Goal: Task Accomplishment & Management: Use online tool/utility

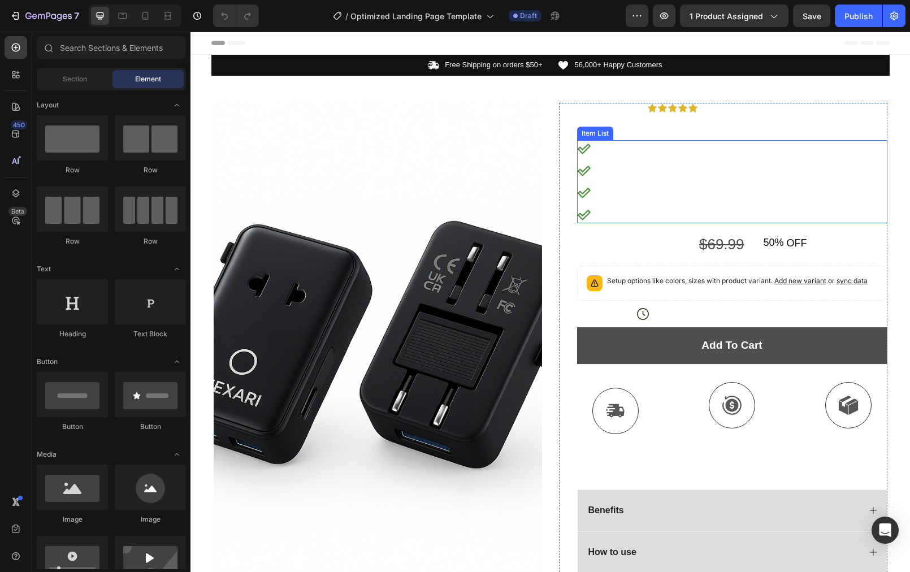
click at [665, 148] on p "Universal Plug Compatibility" at bounding box center [666, 149] width 138 height 14
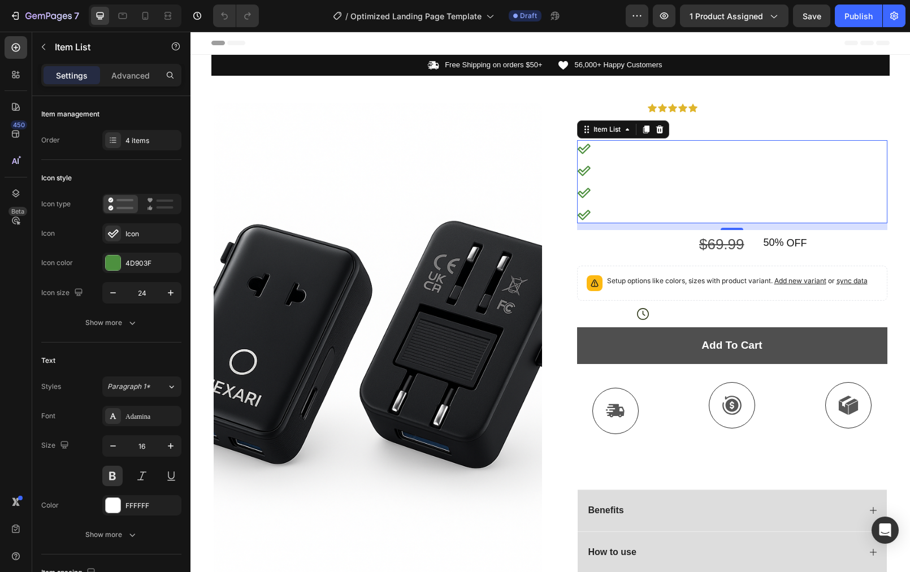
click at [665, 148] on p "Universal Plug Compatibility" at bounding box center [666, 149] width 138 height 14
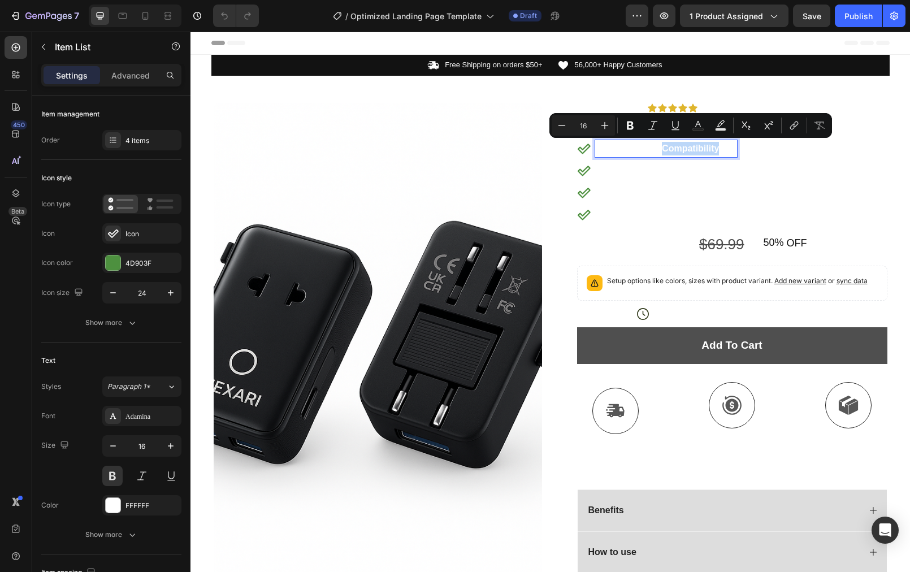
click at [665, 148] on p "Universal Plug Compatibility" at bounding box center [666, 149] width 138 height 14
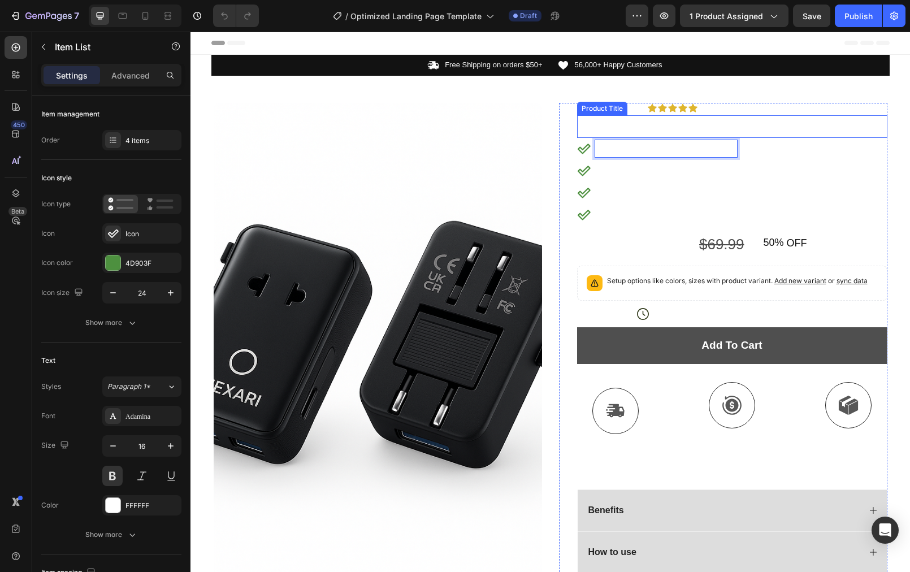
click at [661, 123] on h1 "Travel Adapter" at bounding box center [732, 126] width 310 height 23
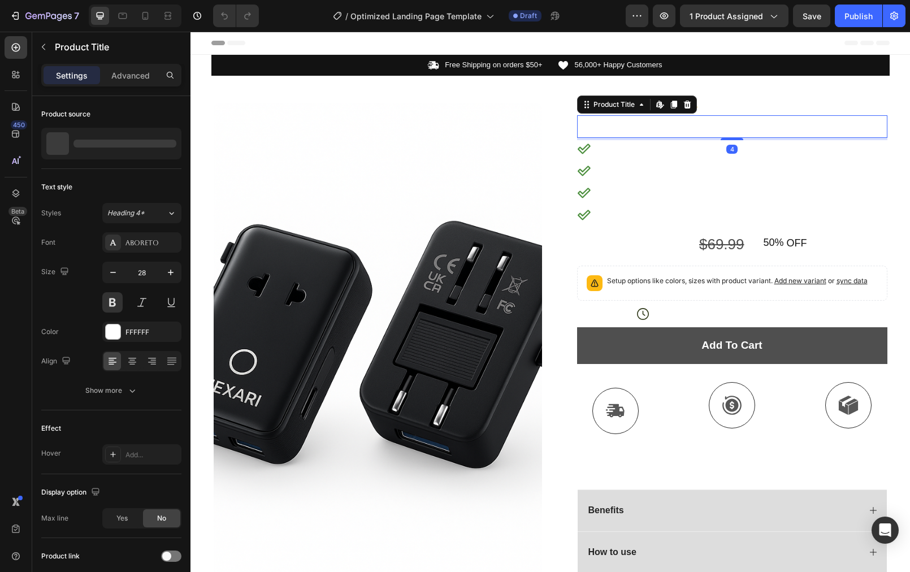
click at [661, 123] on h1 "Travel Adapter" at bounding box center [732, 126] width 310 height 23
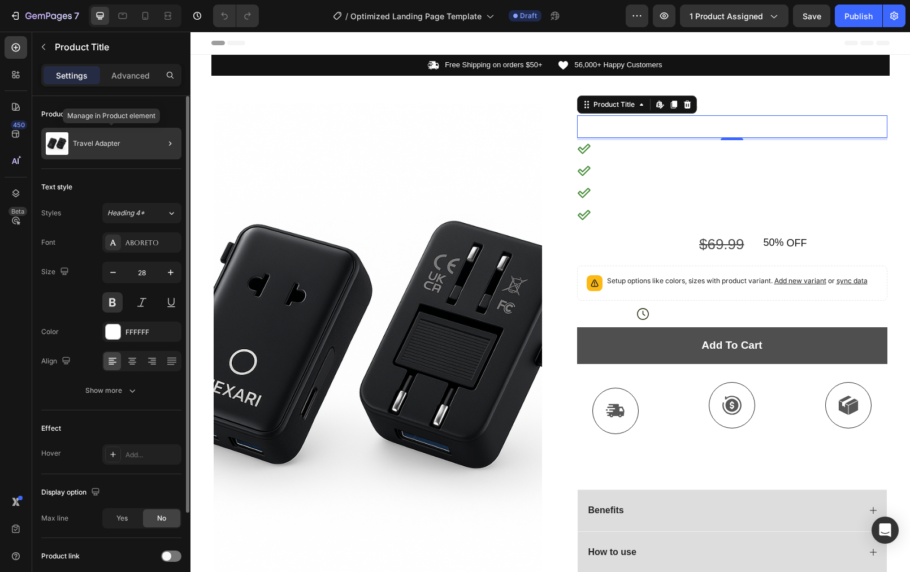
click at [118, 145] on p "Travel Adapter" at bounding box center [96, 144] width 47 height 8
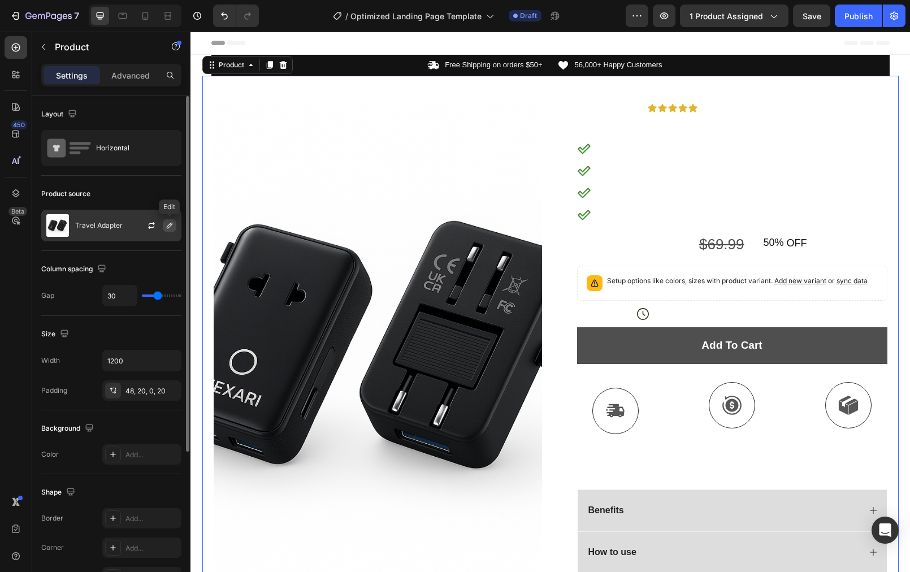
click at [168, 226] on icon "button" at bounding box center [169, 225] width 9 height 9
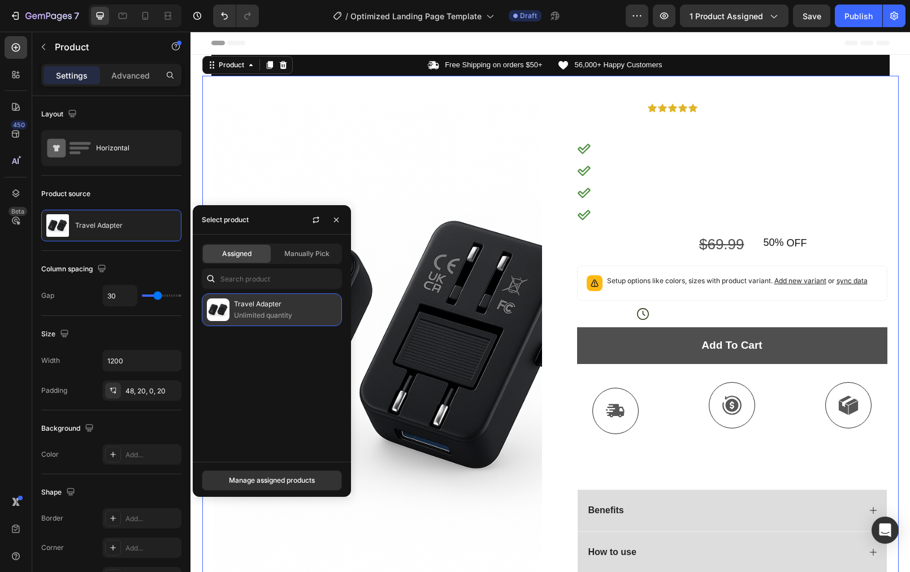
click at [262, 300] on p "Travel Adapter" at bounding box center [285, 303] width 103 height 11
click at [766, 17] on div "1 product assigned" at bounding box center [733, 16] width 89 height 12
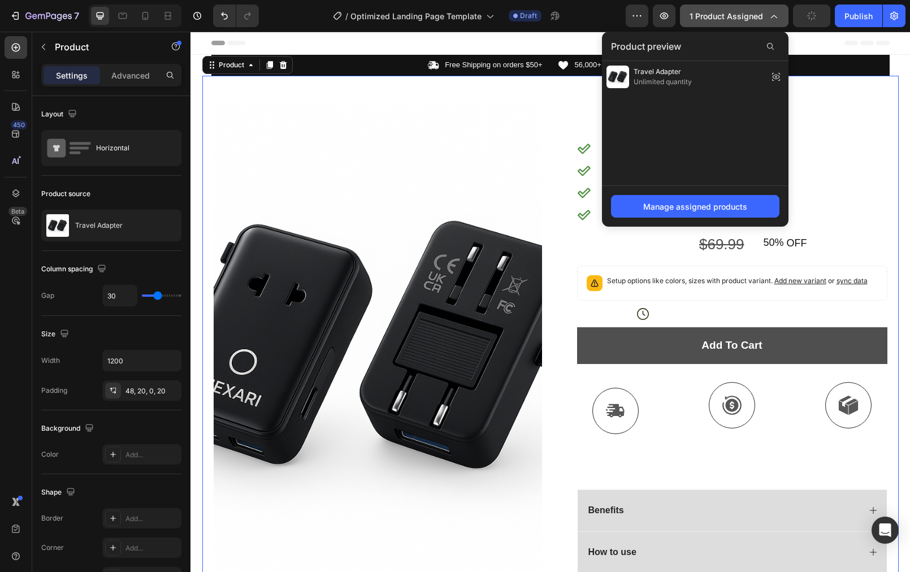
click at [766, 17] on div "1 product assigned" at bounding box center [733, 16] width 89 height 12
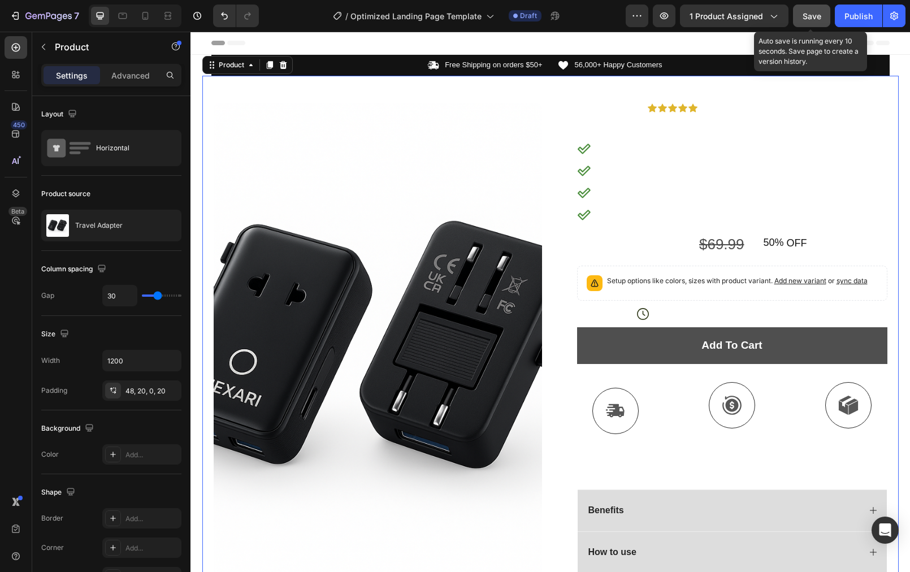
click at [810, 11] on span "Save" at bounding box center [812, 16] width 19 height 10
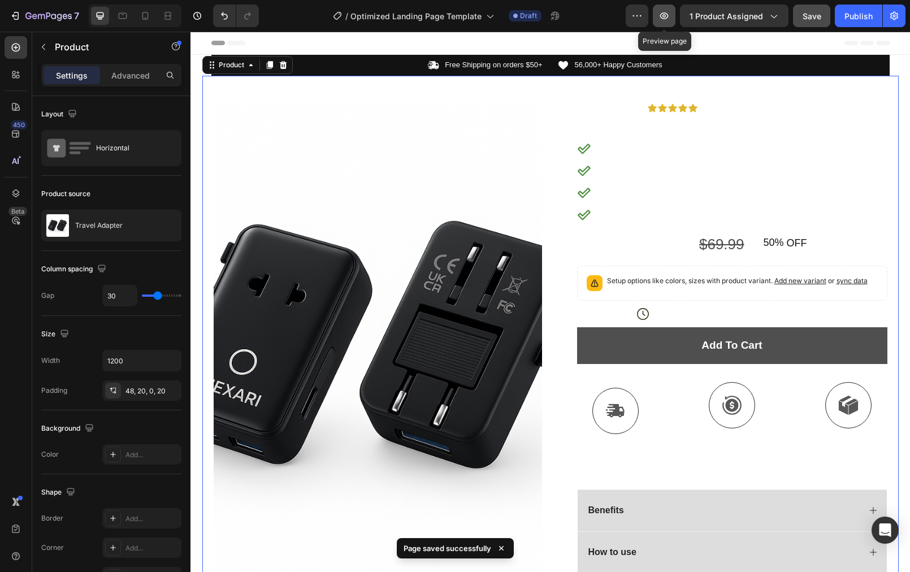
click at [670, 22] on button "button" at bounding box center [664, 16] width 23 height 23
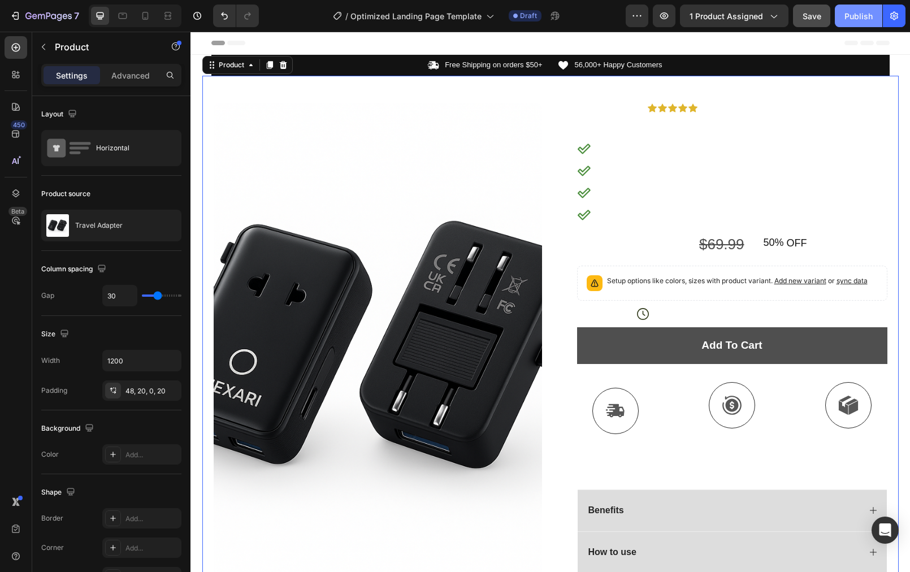
click at [847, 8] on button "Publish" at bounding box center [858, 16] width 47 height 23
click at [21, 19] on div "7" at bounding box center [45, 16] width 70 height 14
